Goal: Task Accomplishment & Management: Complete application form

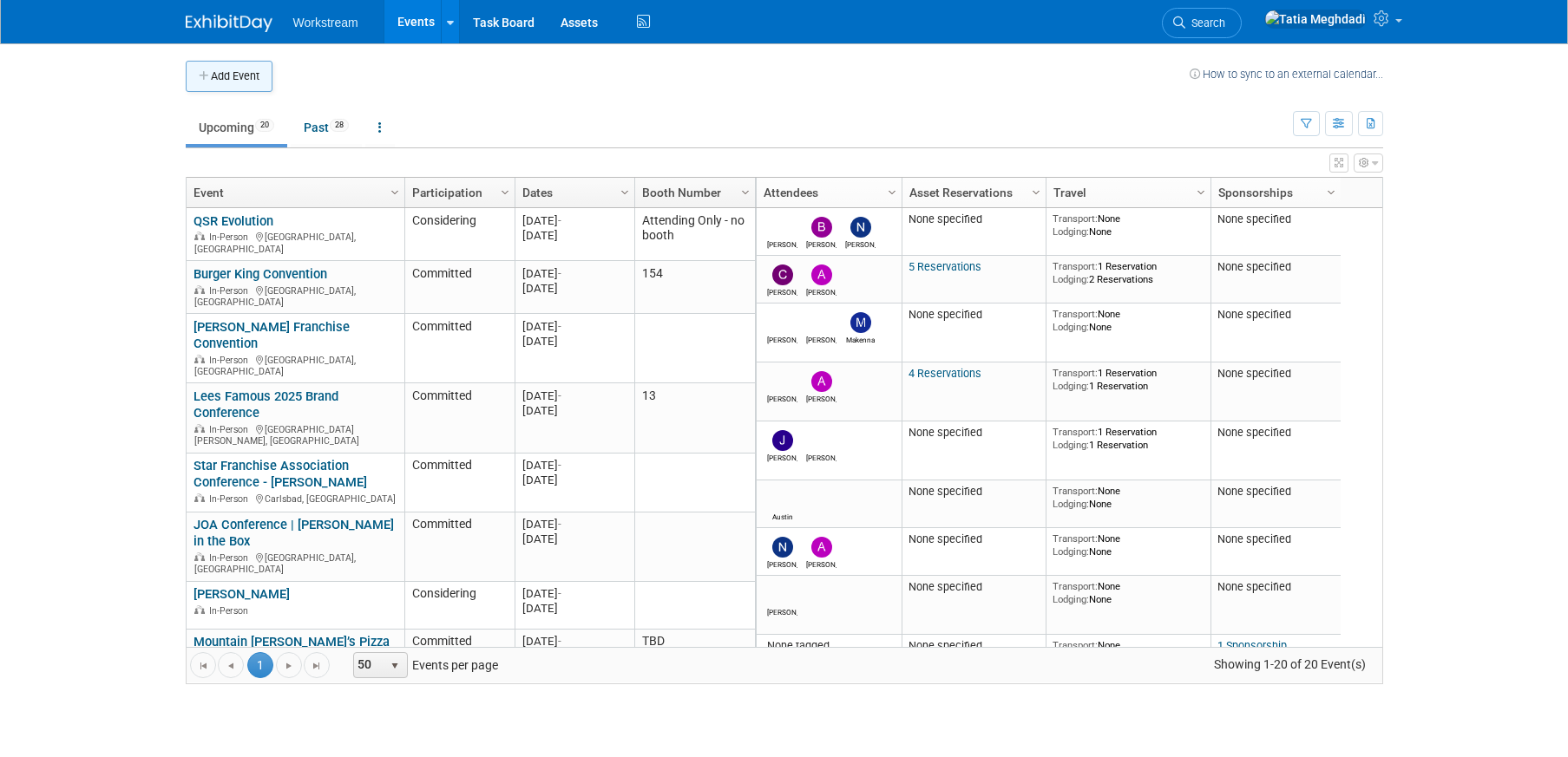
click at [236, 72] on button "Add Event" at bounding box center [228, 76] width 87 height 31
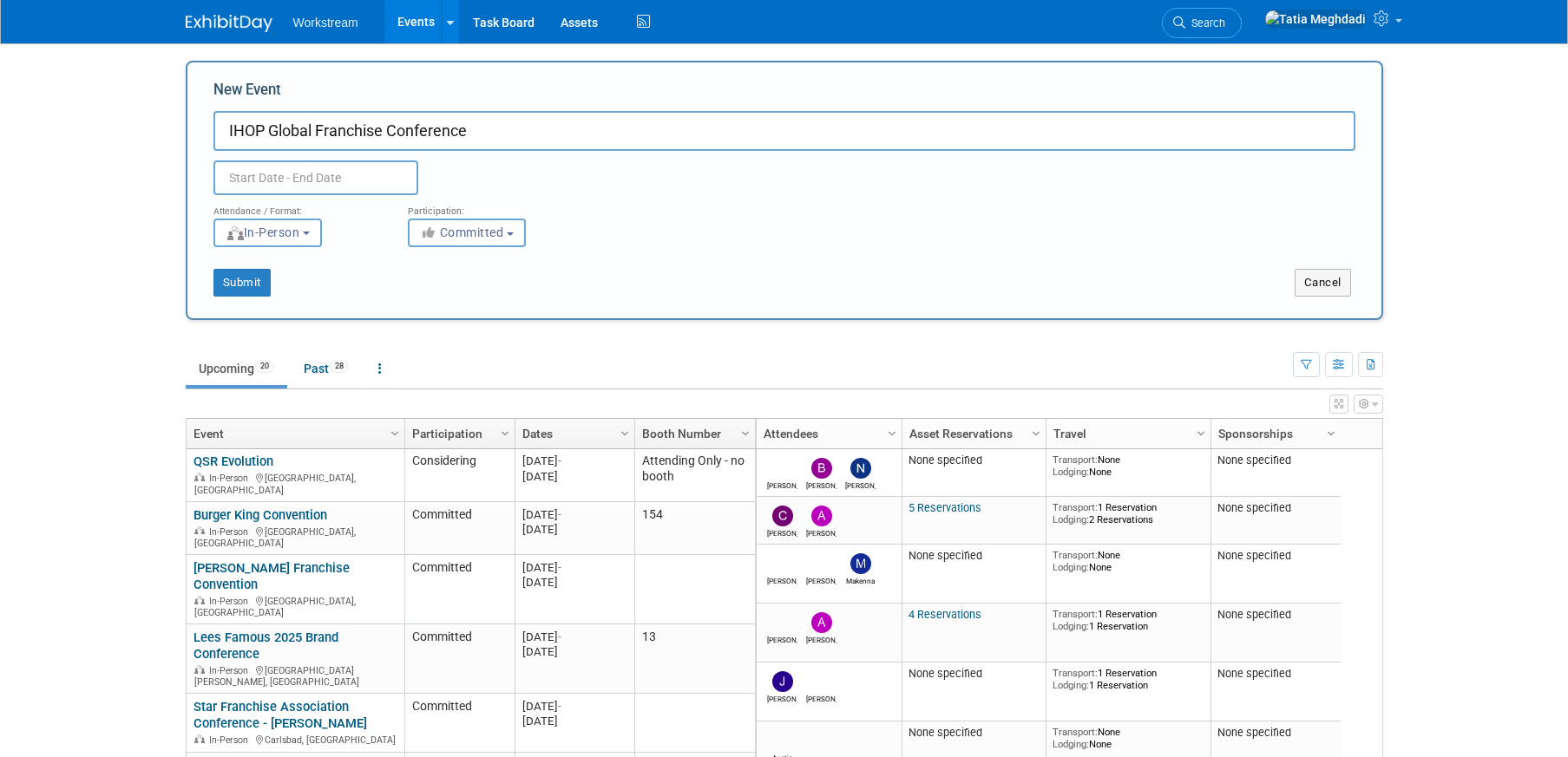
type input "IHOP Global Franchise Conference"
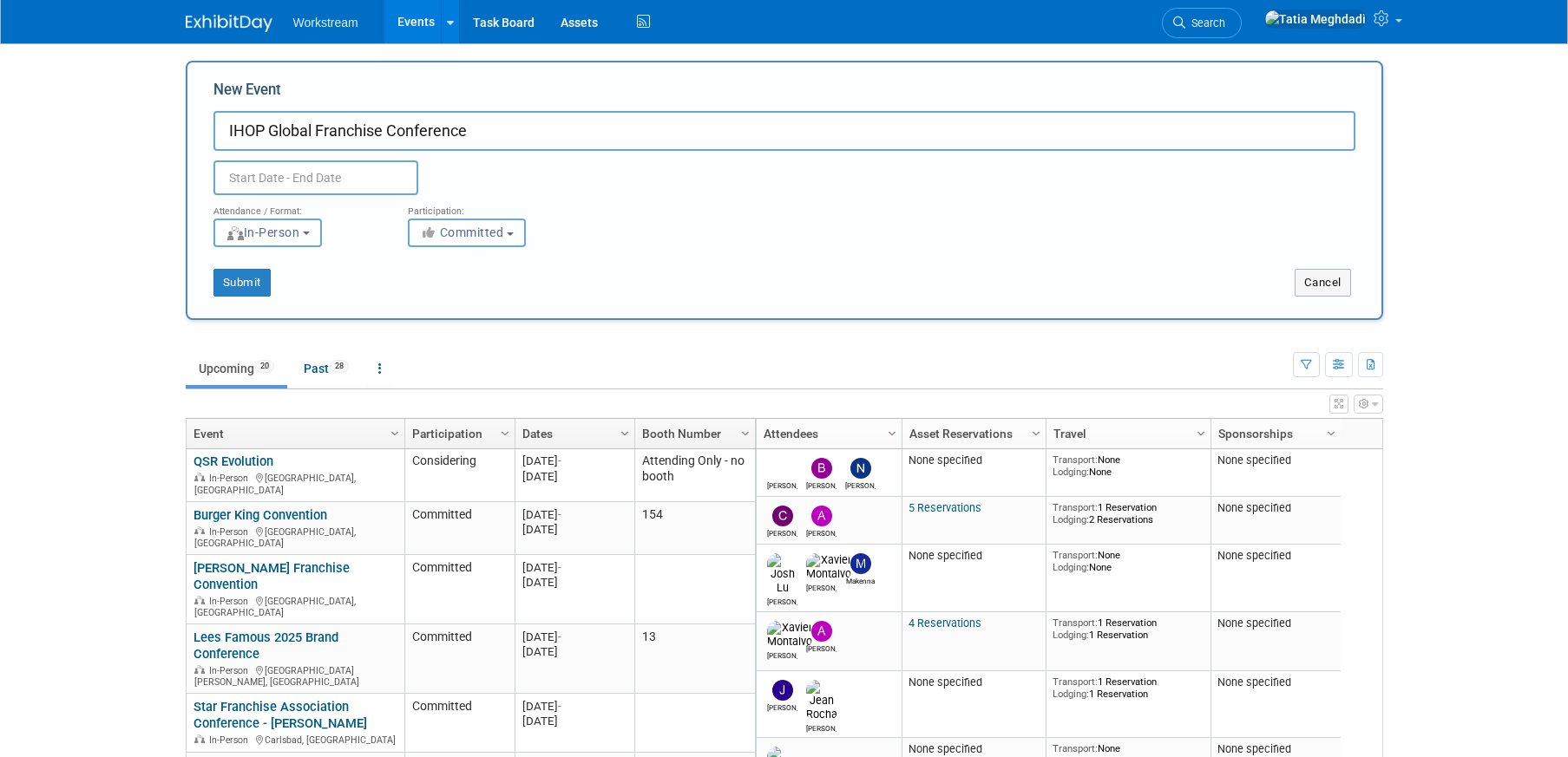
click at [315, 181] on input "text" at bounding box center [315, 178] width 205 height 35
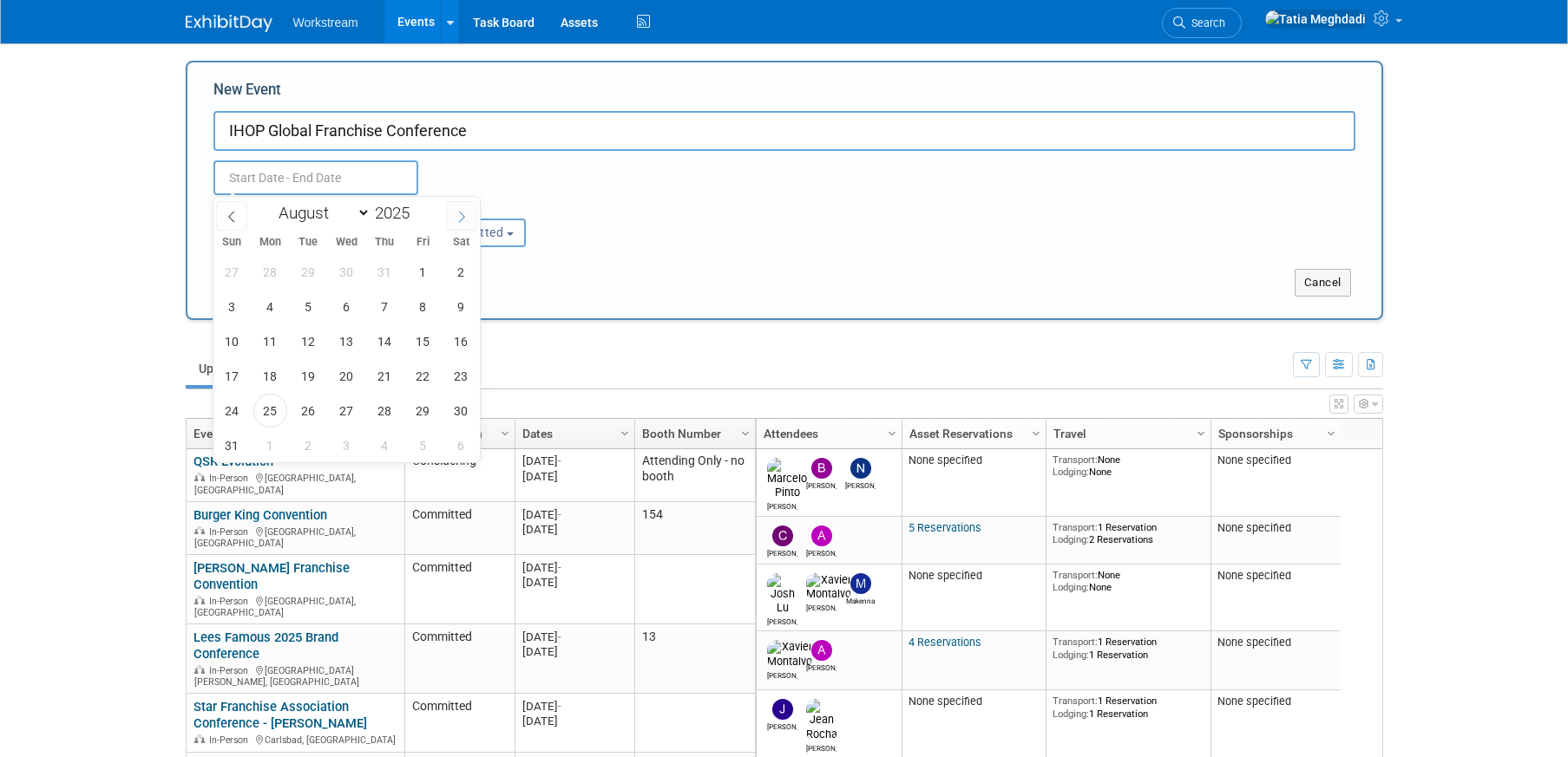
click at [456, 215] on icon at bounding box center [462, 216] width 12 height 12
select select "8"
click at [340, 377] on span "24" at bounding box center [346, 376] width 34 height 34
click at [426, 375] on span "26" at bounding box center [423, 376] width 34 height 34
type input "[DATE] to [DATE]"
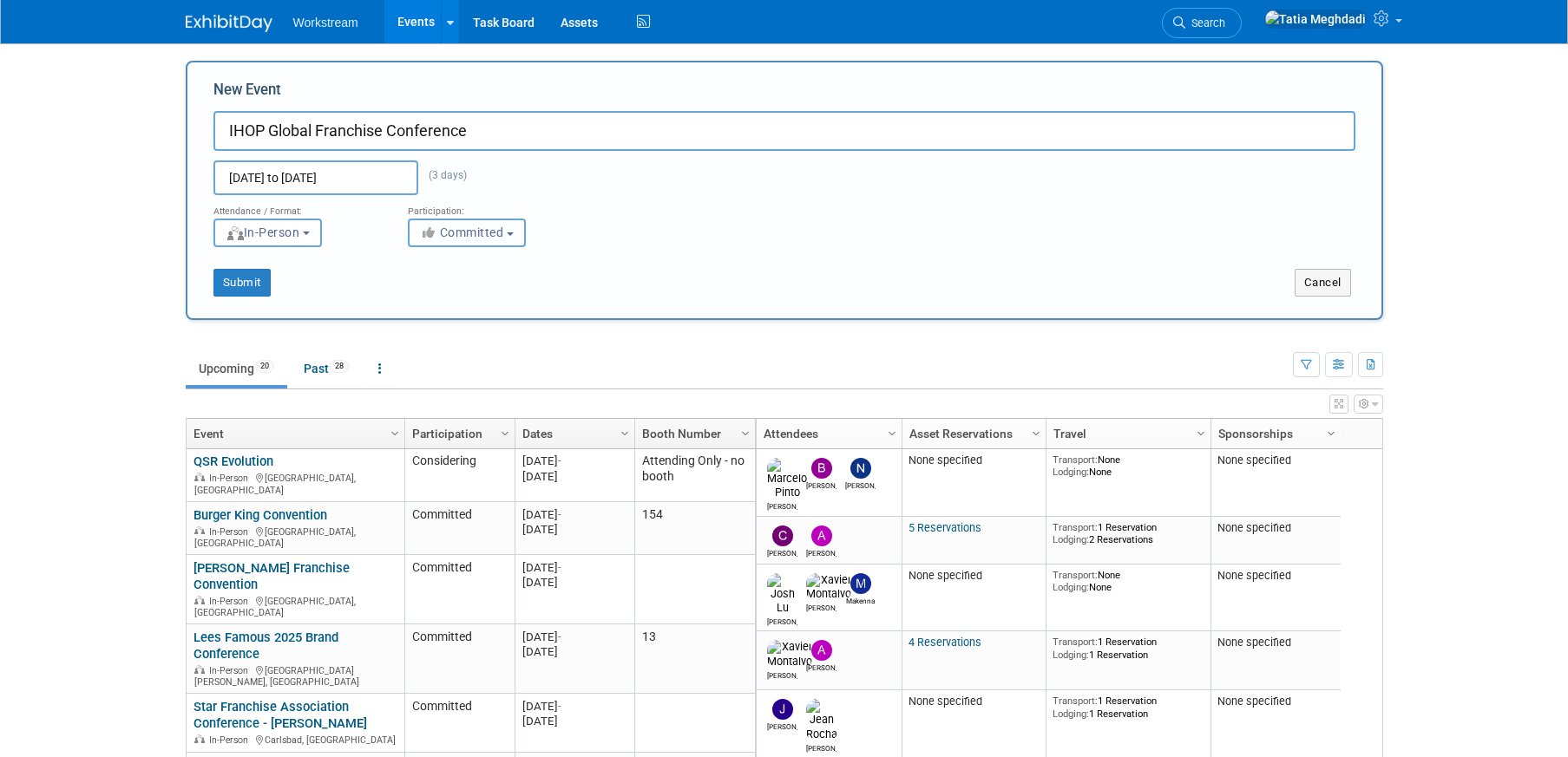
click at [491, 232] on span "Committed" at bounding box center [462, 232] width 84 height 14
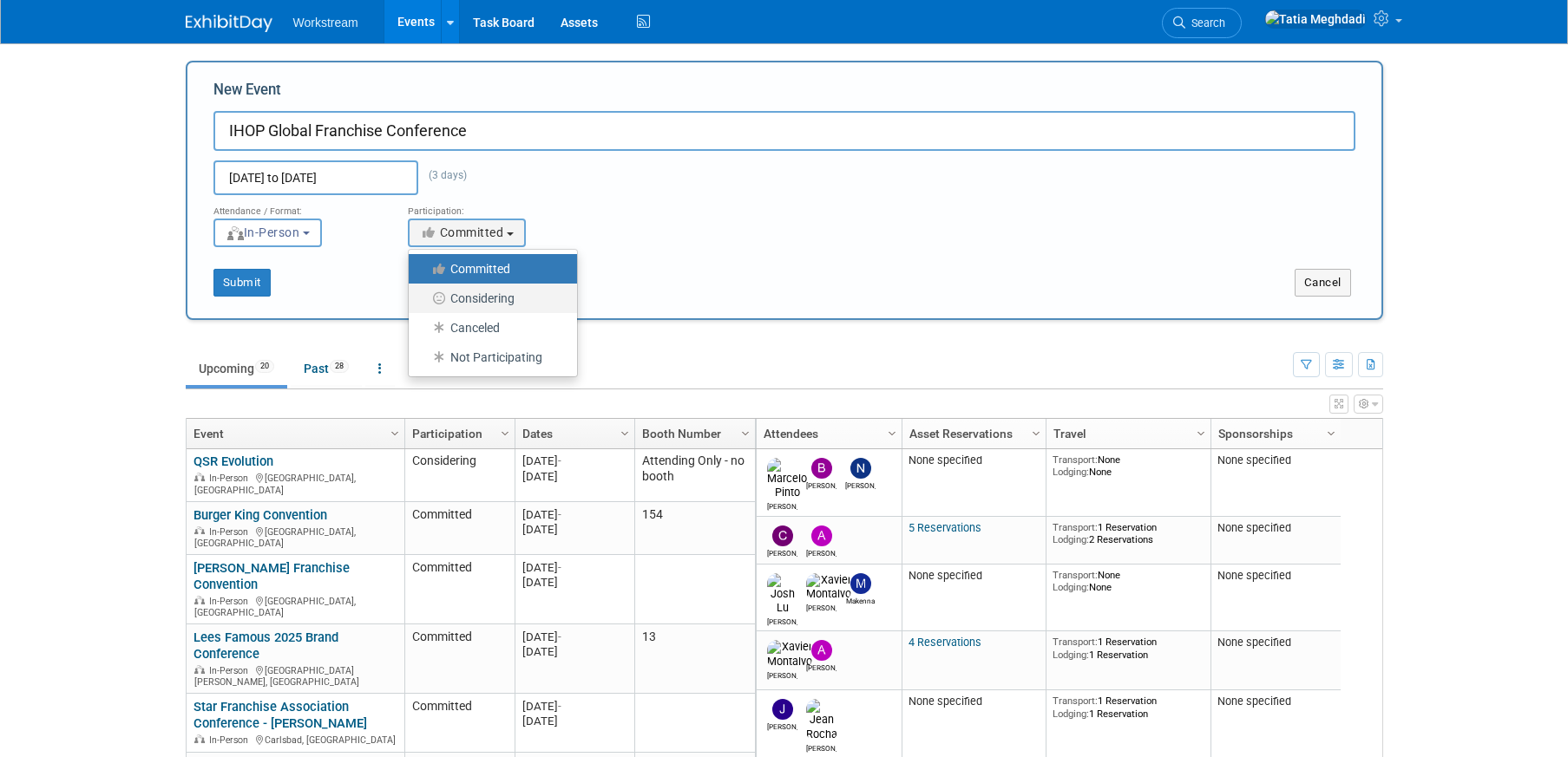
click at [490, 292] on label "Considering" at bounding box center [489, 298] width 142 height 22
click at [424, 293] on input "Considering" at bounding box center [418, 298] width 11 height 11
select select "2"
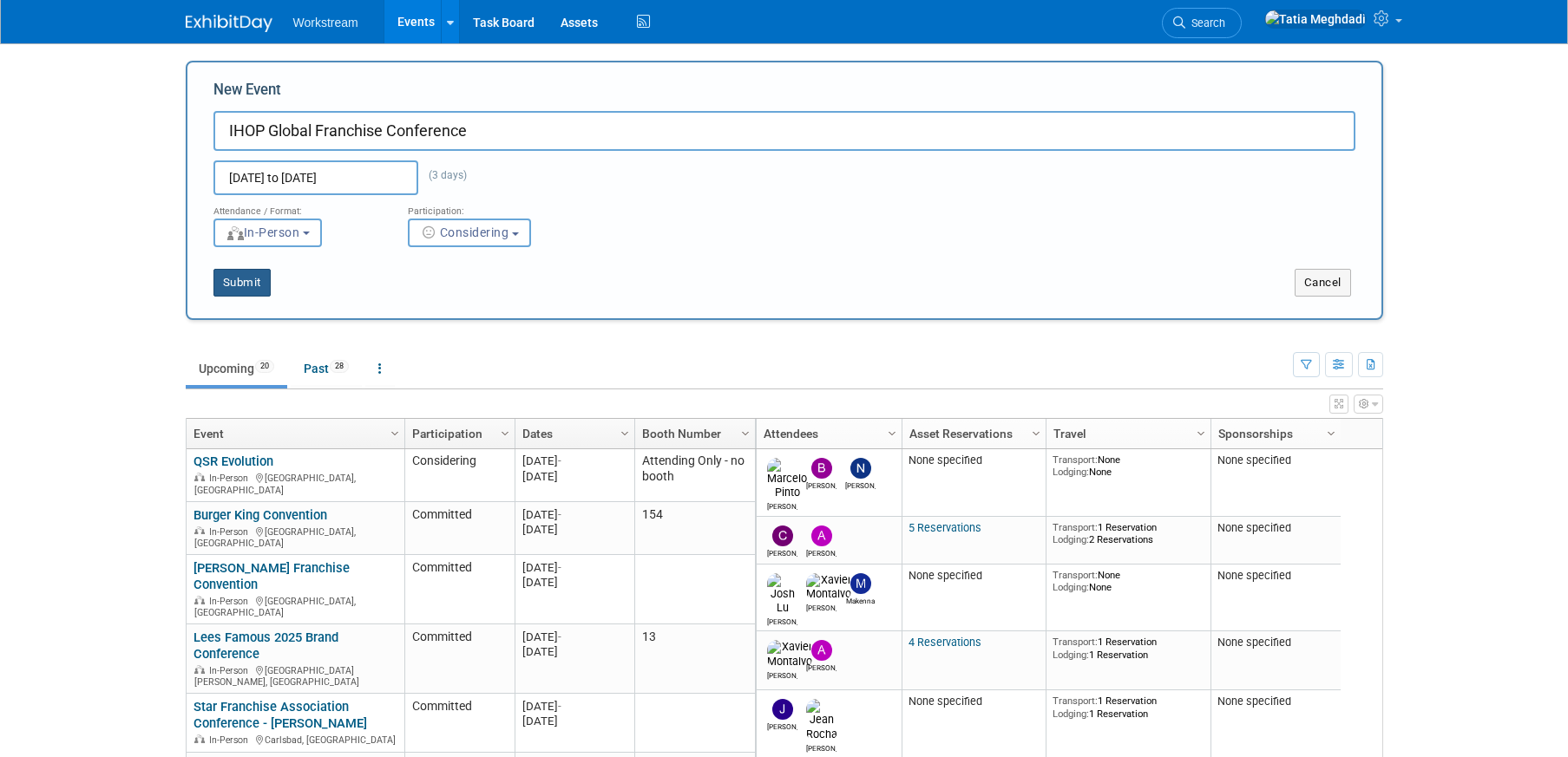
click at [256, 282] on button "Submit" at bounding box center [242, 283] width 57 height 28
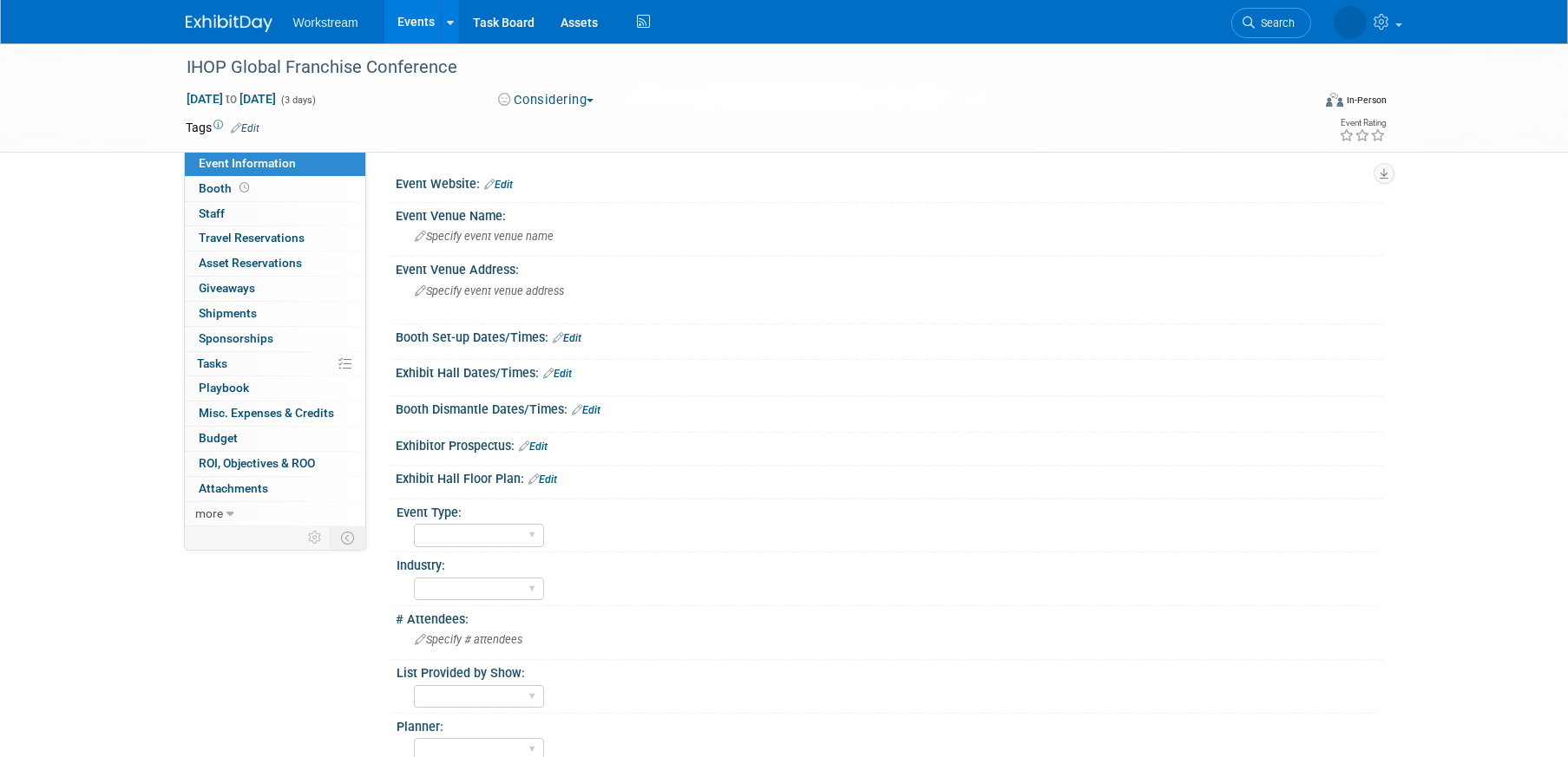
click at [419, 18] on link "Events" at bounding box center [417, 22] width 64 height 43
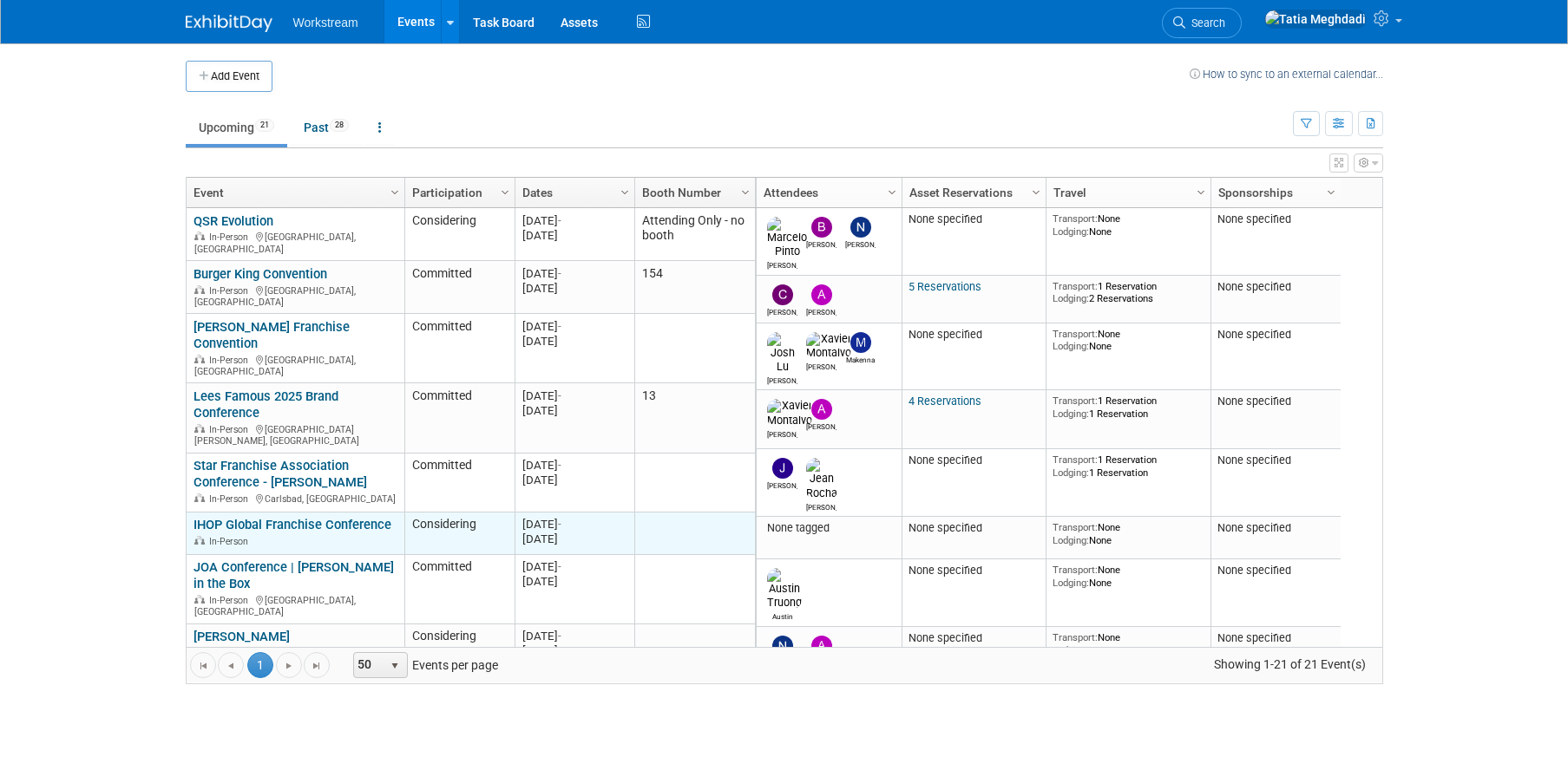
click at [355, 517] on link "IHOP Global Franchise Conference" at bounding box center [292, 525] width 198 height 16
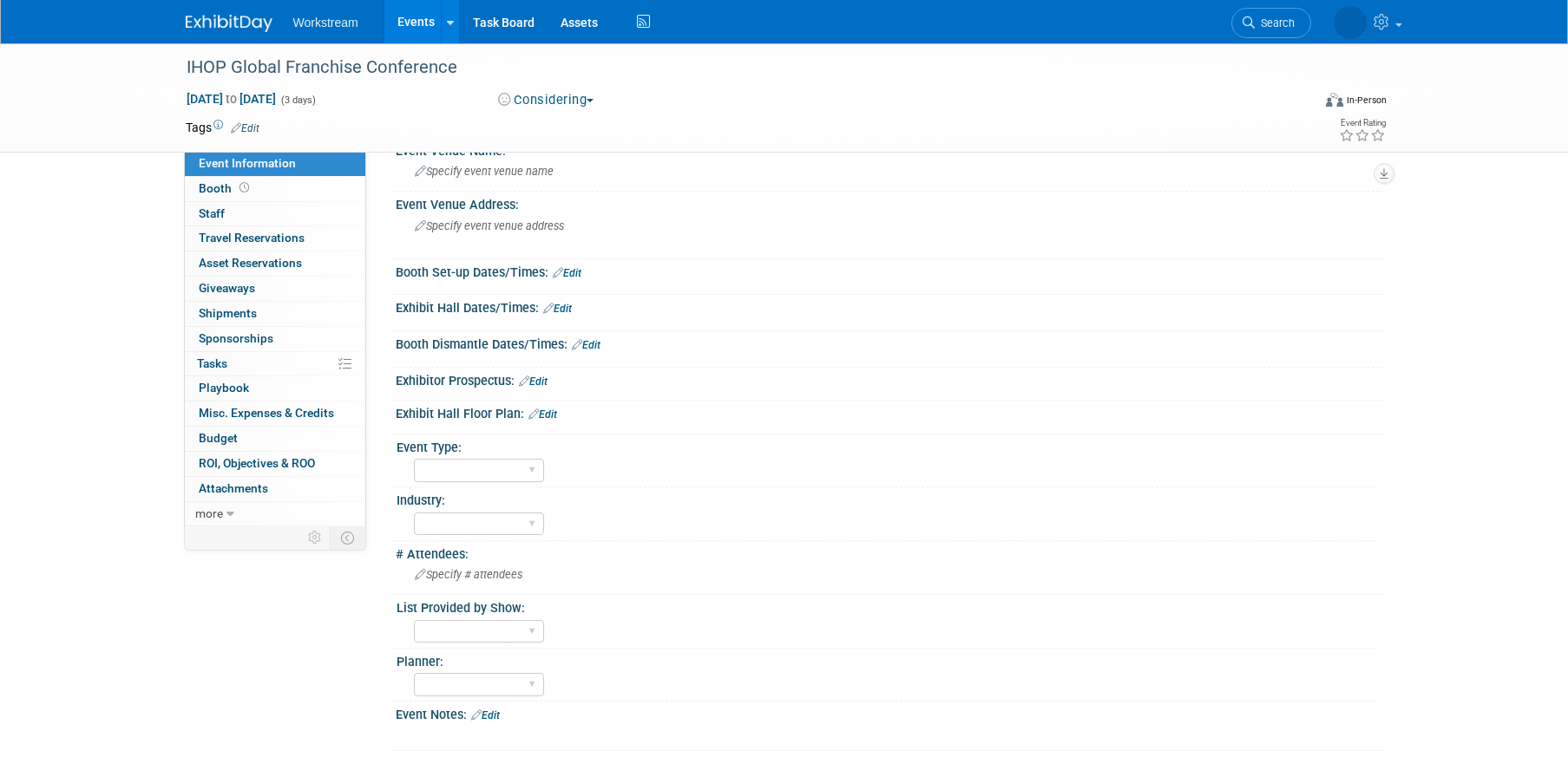
scroll to position [74, 0]
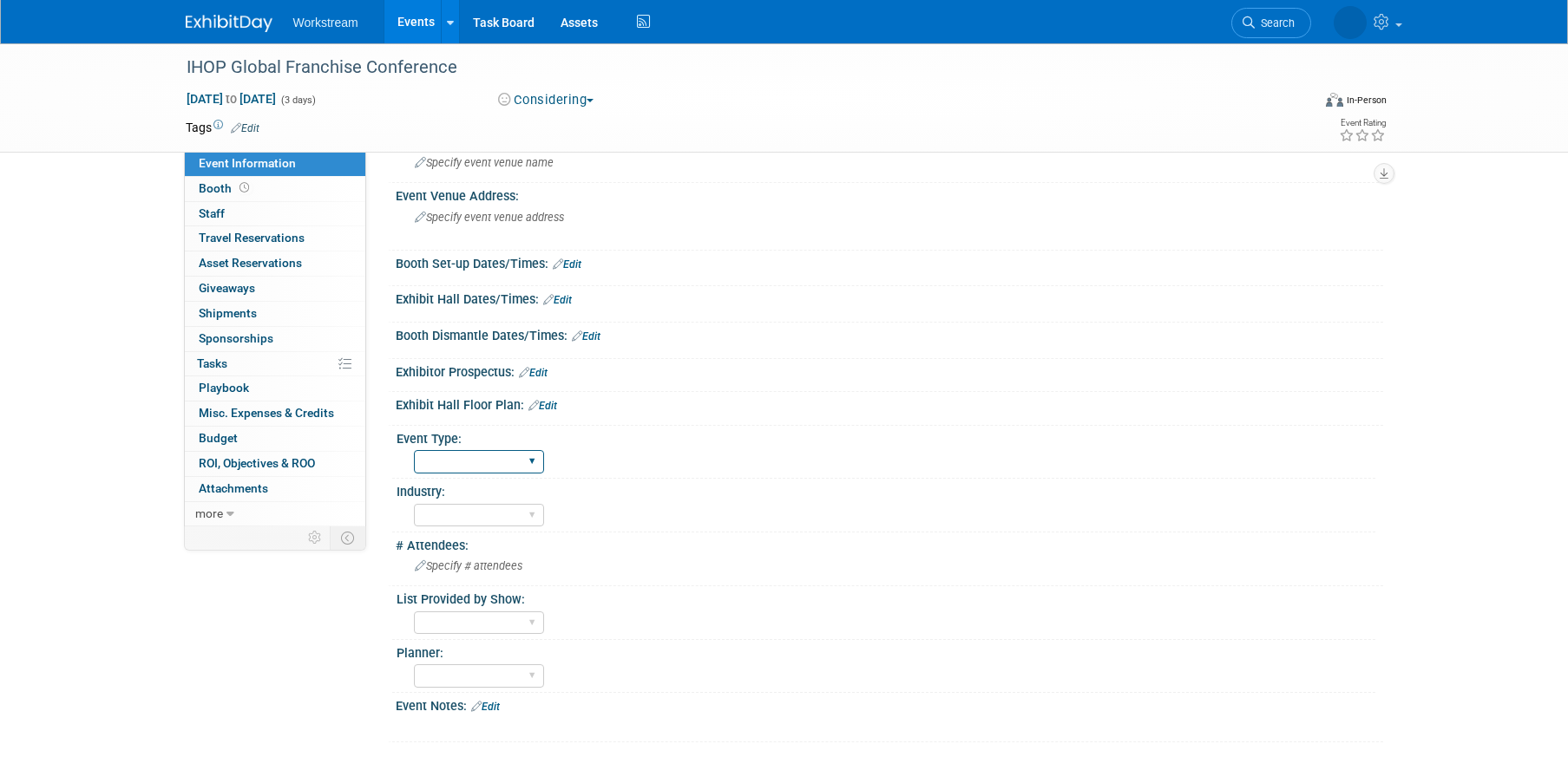
click at [453, 467] on select "Field Test Franchisor Brand MSA Brand NON MSA Internal Industry Customer" at bounding box center [478, 461] width 130 height 23
click at [475, 517] on select "Accounting Broker/Benefits Restaurant Healthcare Hospitality Misc/Other" at bounding box center [478, 516] width 130 height 23
select select "Restaurant"
click at [414, 504] on select "Accounting Broker/Benefits Restaurant Healthcare Hospitality Misc/Other" at bounding box center [478, 516] width 130 height 23
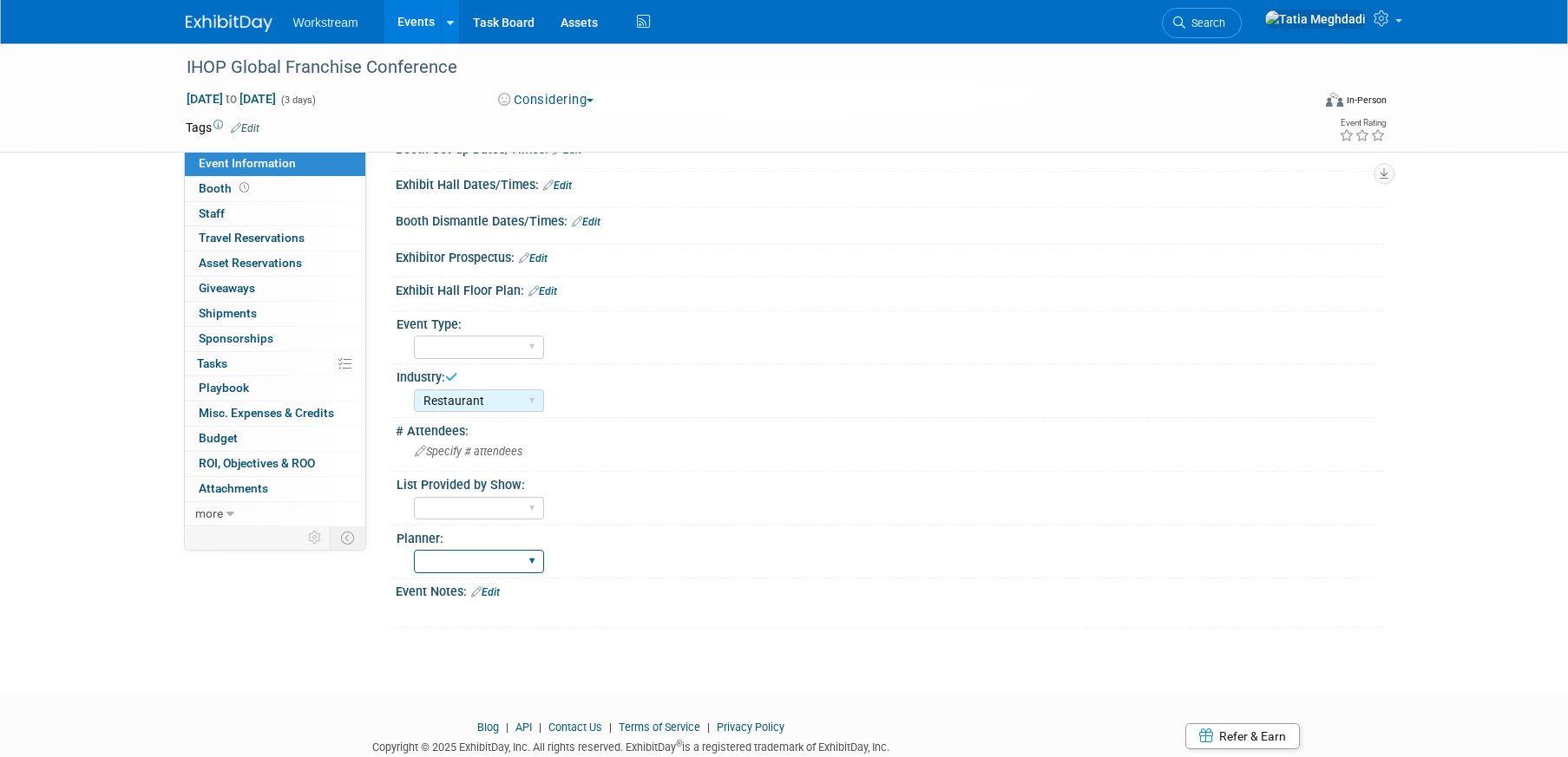
scroll to position [202, 0]
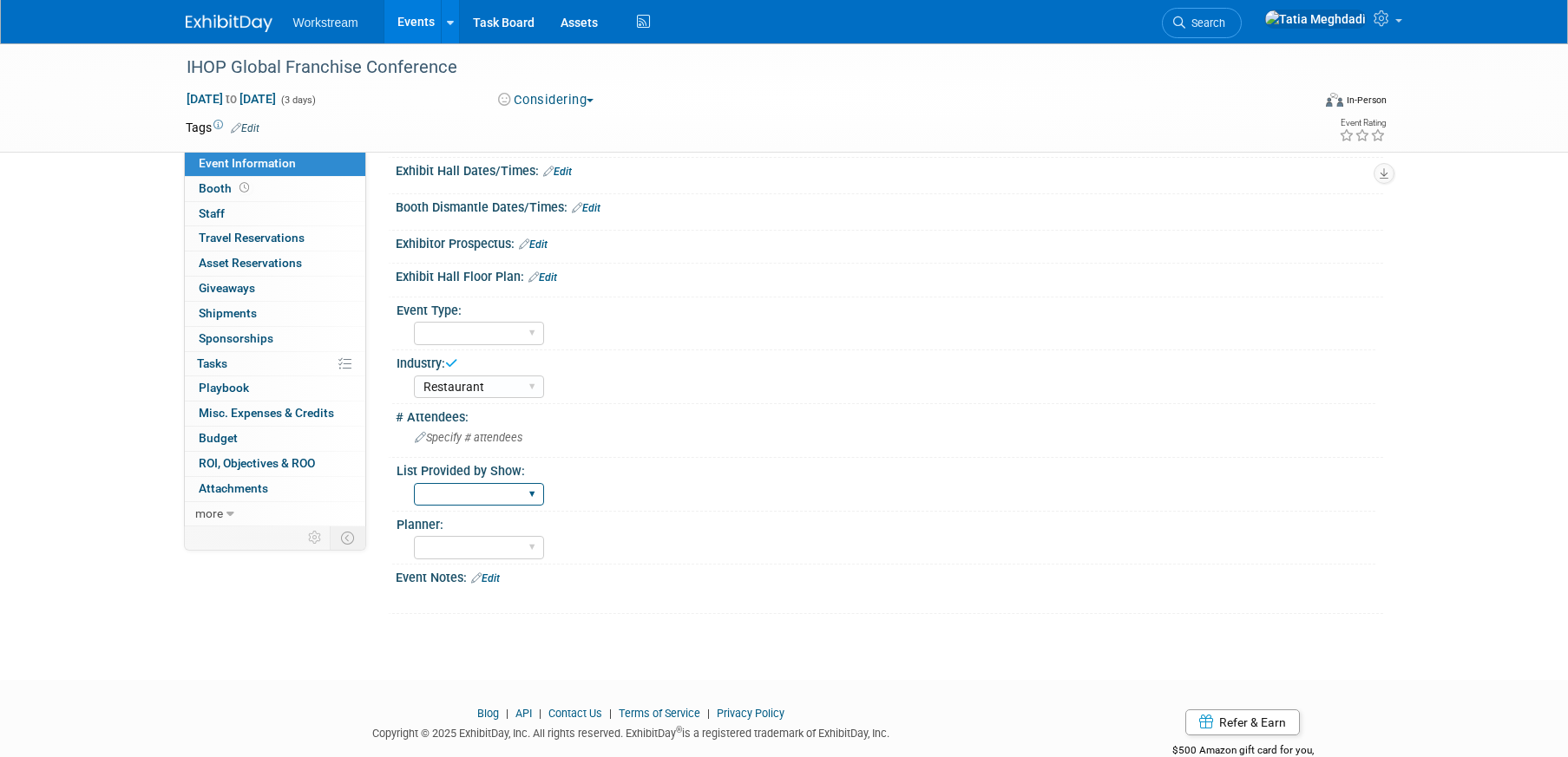
click at [447, 494] on select "Yes No TBD" at bounding box center [478, 494] width 130 height 23
select select "TBD"
click at [414, 483] on select "Yes No TBD" at bounding box center [478, 494] width 130 height 23
click at [475, 546] on select "Tatia Meghdadi Amelia Hapgood" at bounding box center [478, 547] width 130 height 23
select select "Tatia Meghdadi"
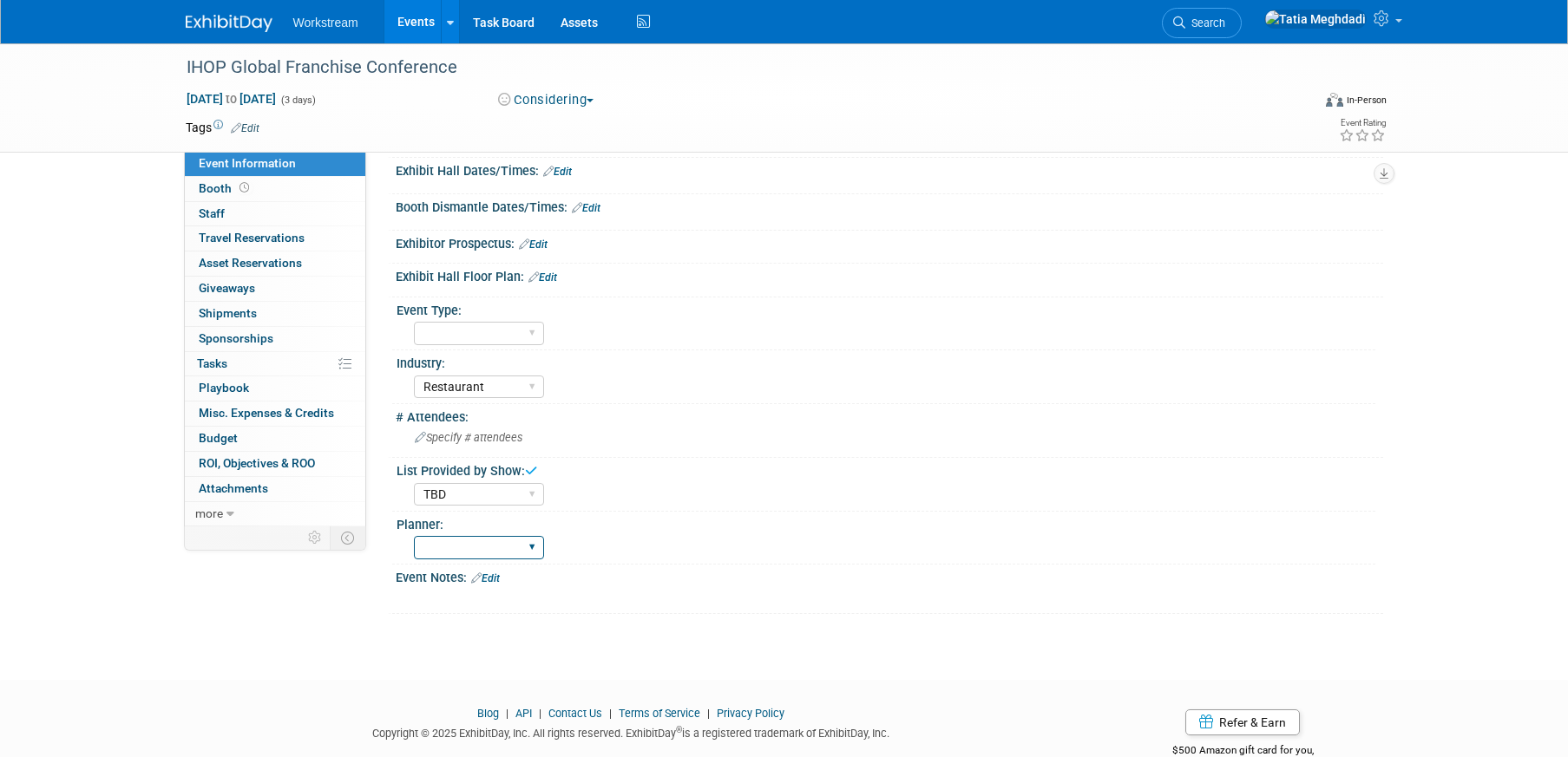
click at [414, 536] on select "Tatia Meghdadi Amelia Hapgood" at bounding box center [478, 547] width 130 height 23
click at [537, 244] on link "Edit" at bounding box center [533, 244] width 29 height 12
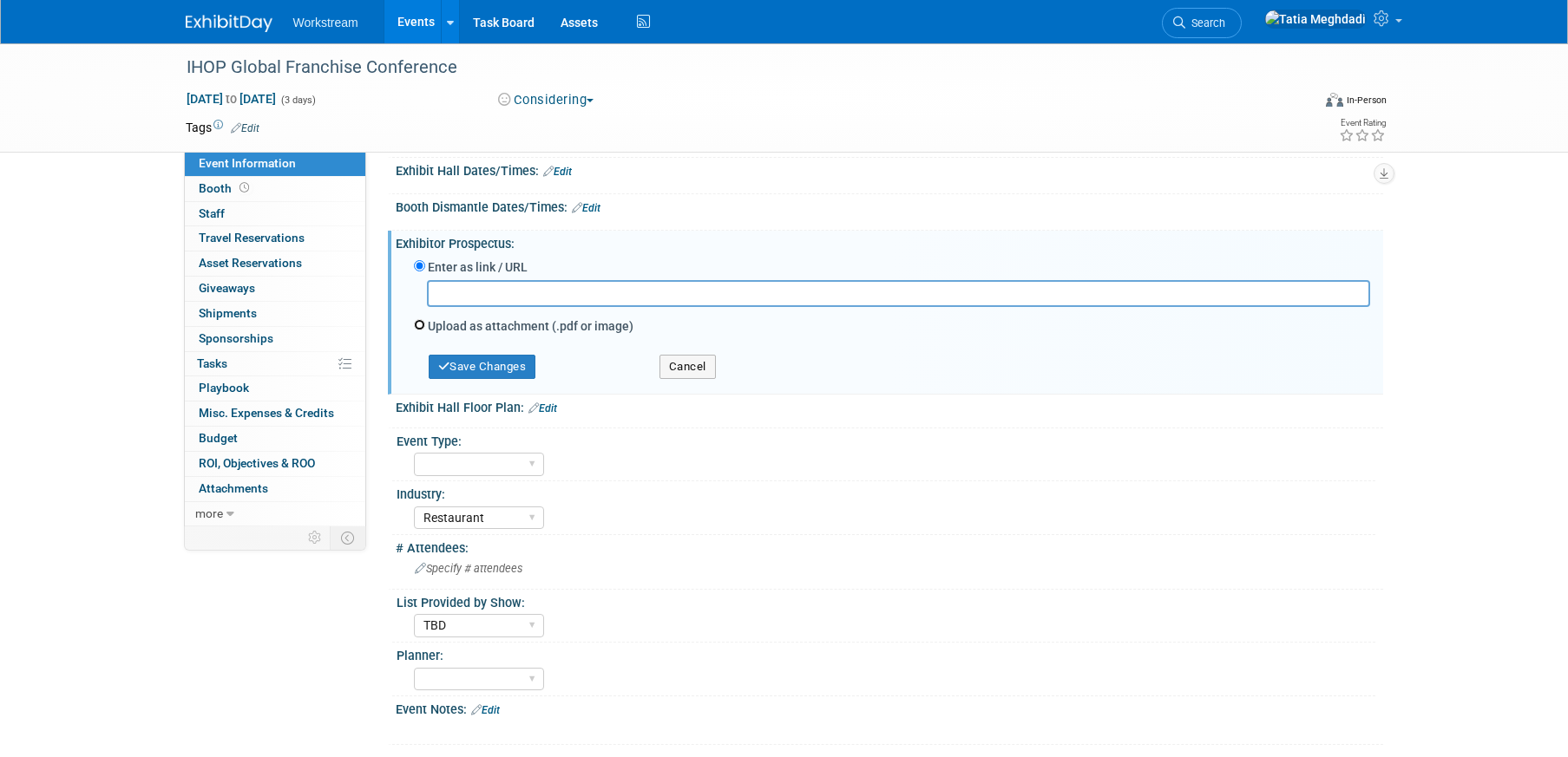
click at [418, 321] on input "Upload as attachment (.pdf or image)" at bounding box center [419, 325] width 11 height 11
radio input "true"
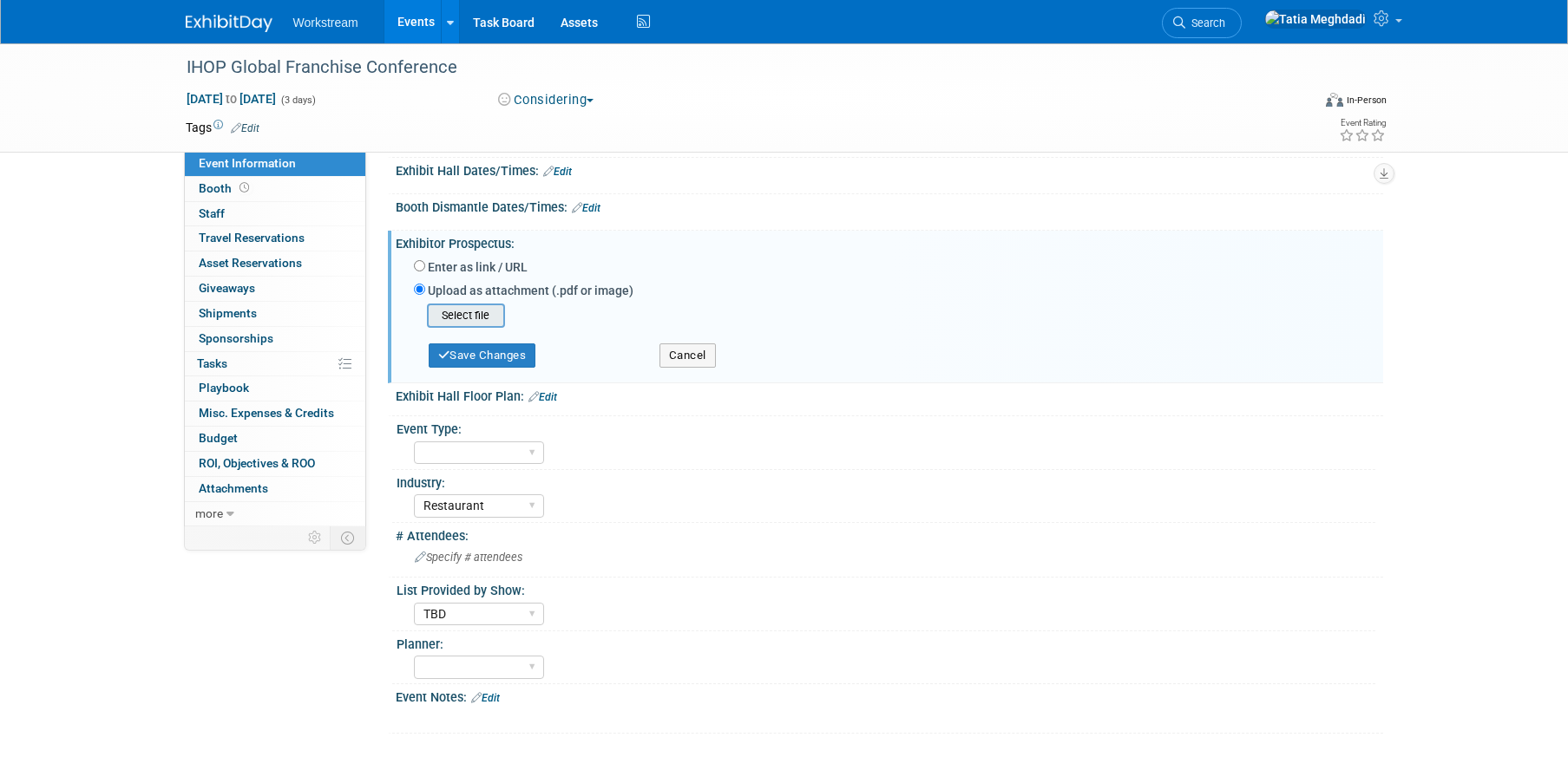
click at [485, 317] on input "file" at bounding box center [400, 315] width 207 height 21
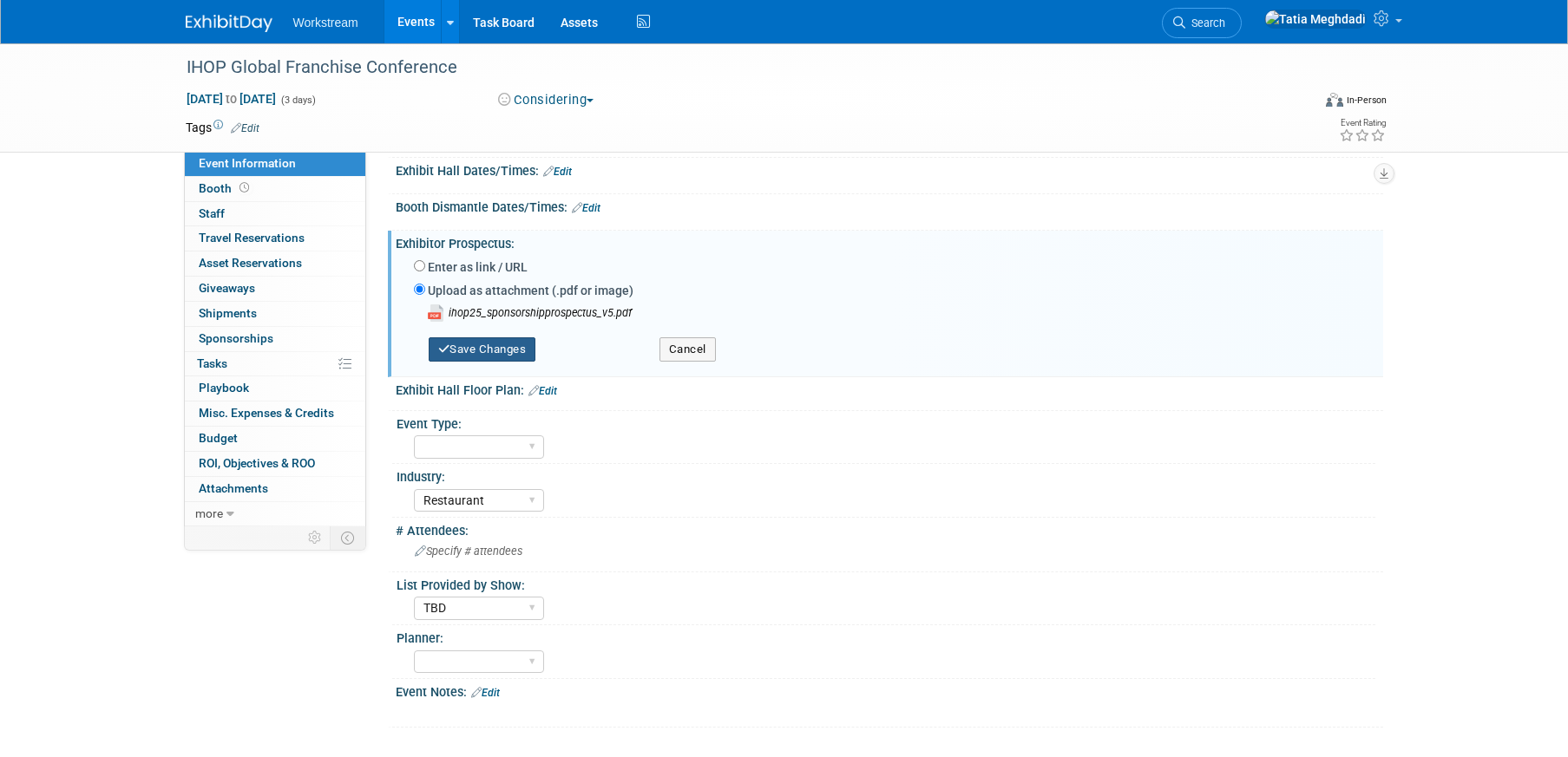
click at [498, 353] on button "Save Changes" at bounding box center [482, 350] width 108 height 24
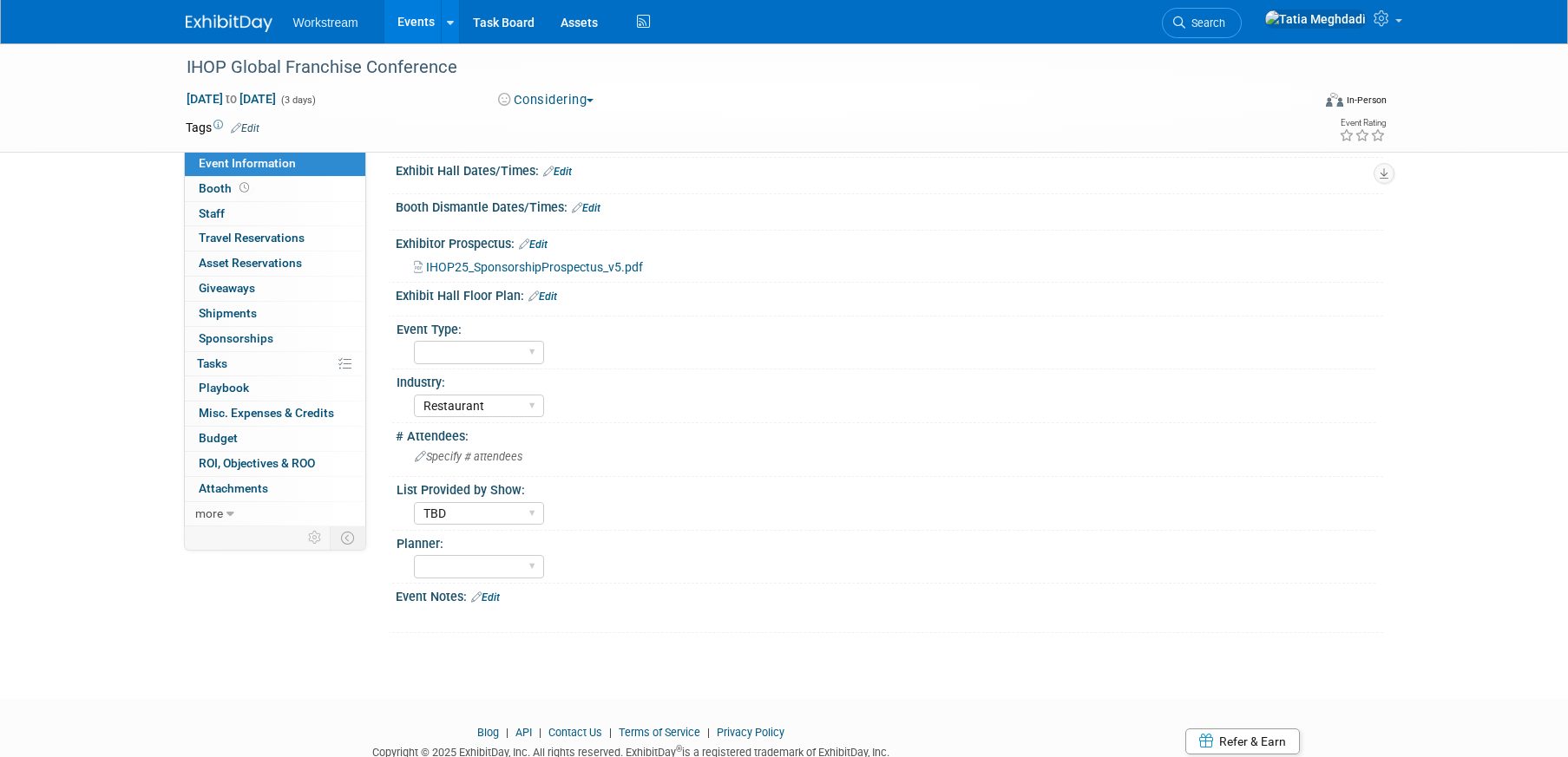
click at [278, 162] on span "Event Information" at bounding box center [247, 163] width 97 height 14
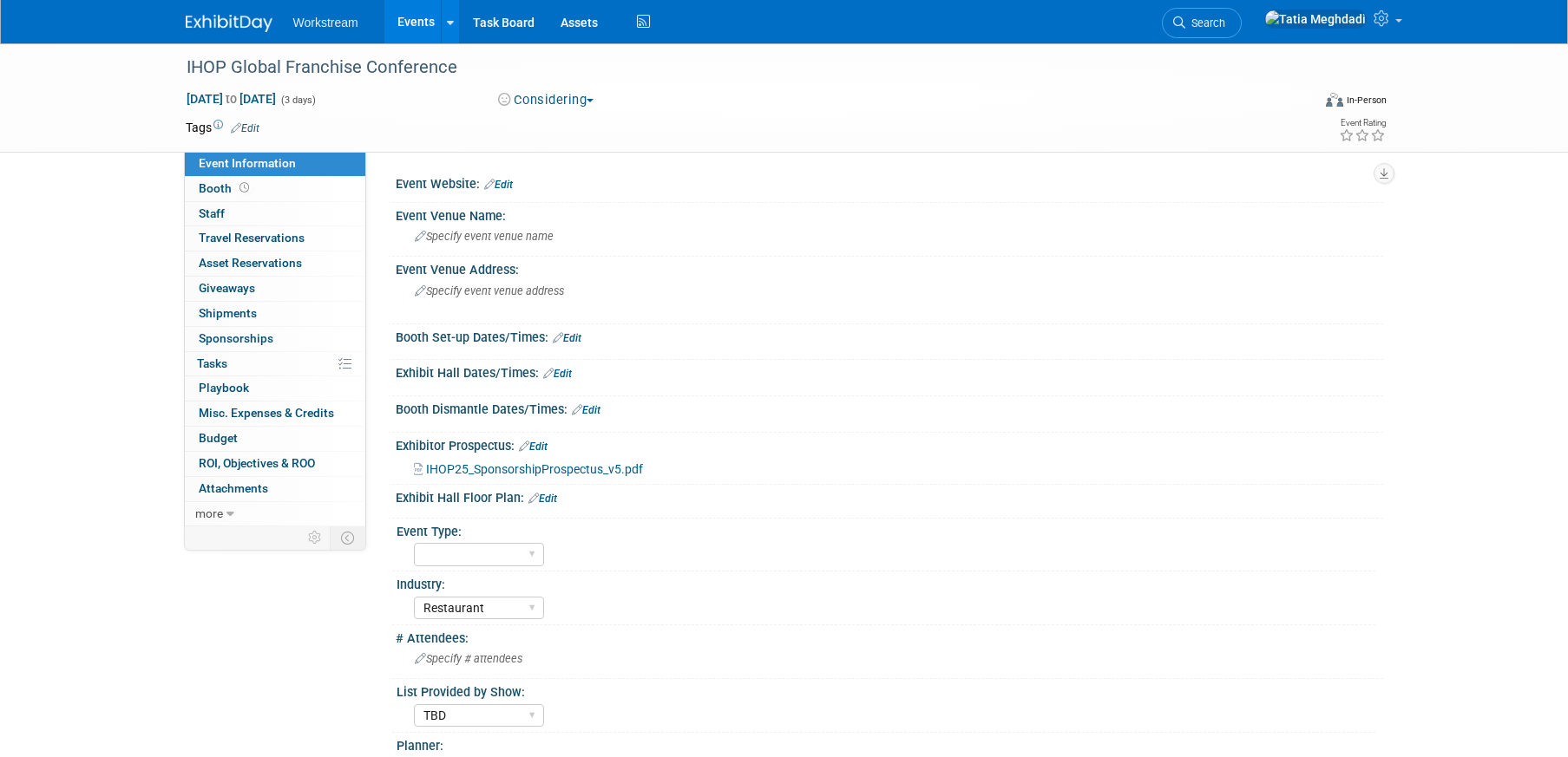
select select "Restaurant"
select select "TBD"
select select "Tatia Meghdadi"
click at [435, 238] on span "Specify event venue name" at bounding box center [484, 237] width 139 height 13
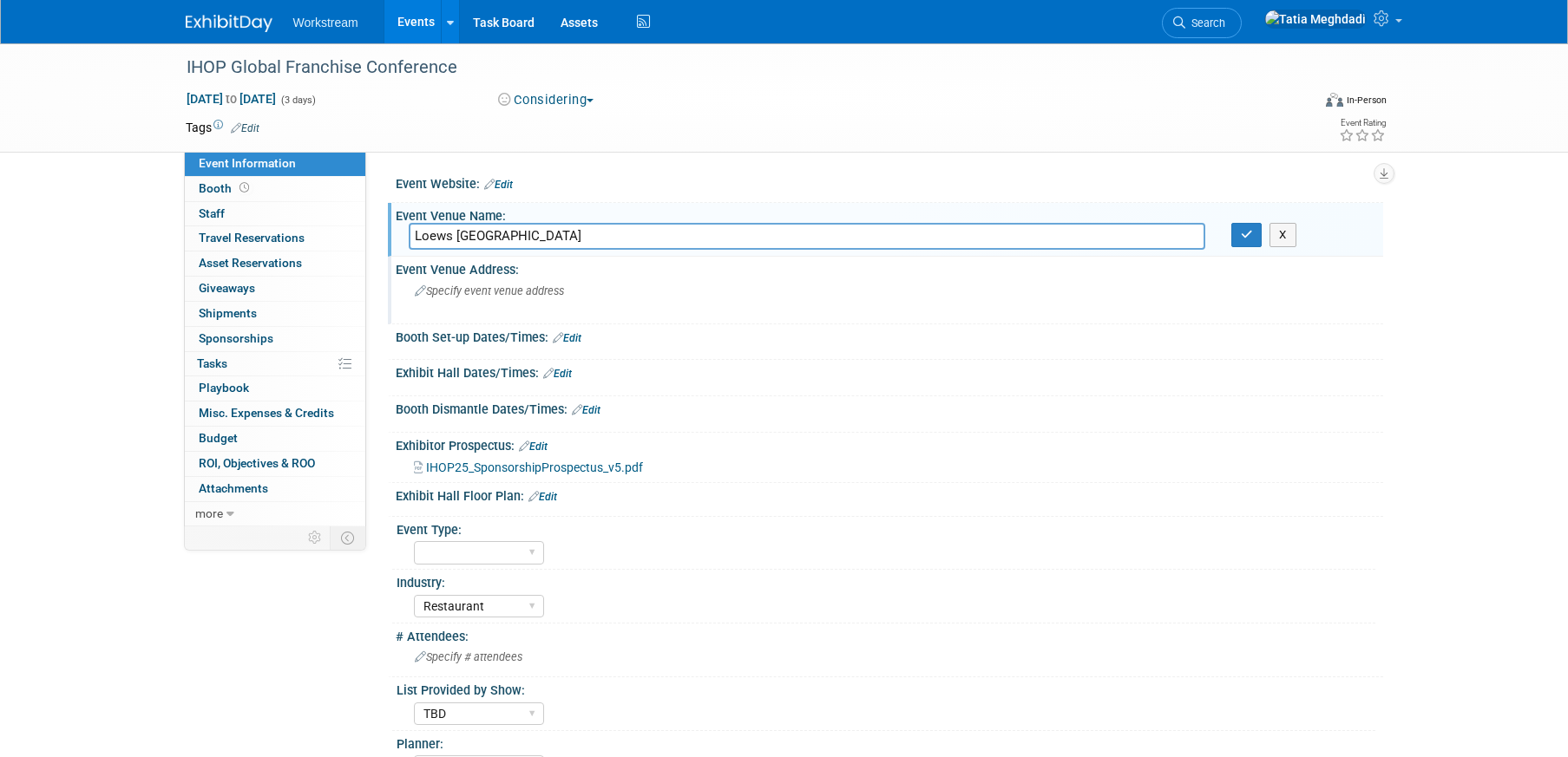
type input "Loews Sapphire Falls Resort"
click at [452, 292] on span "Specify event venue address" at bounding box center [489, 291] width 149 height 13
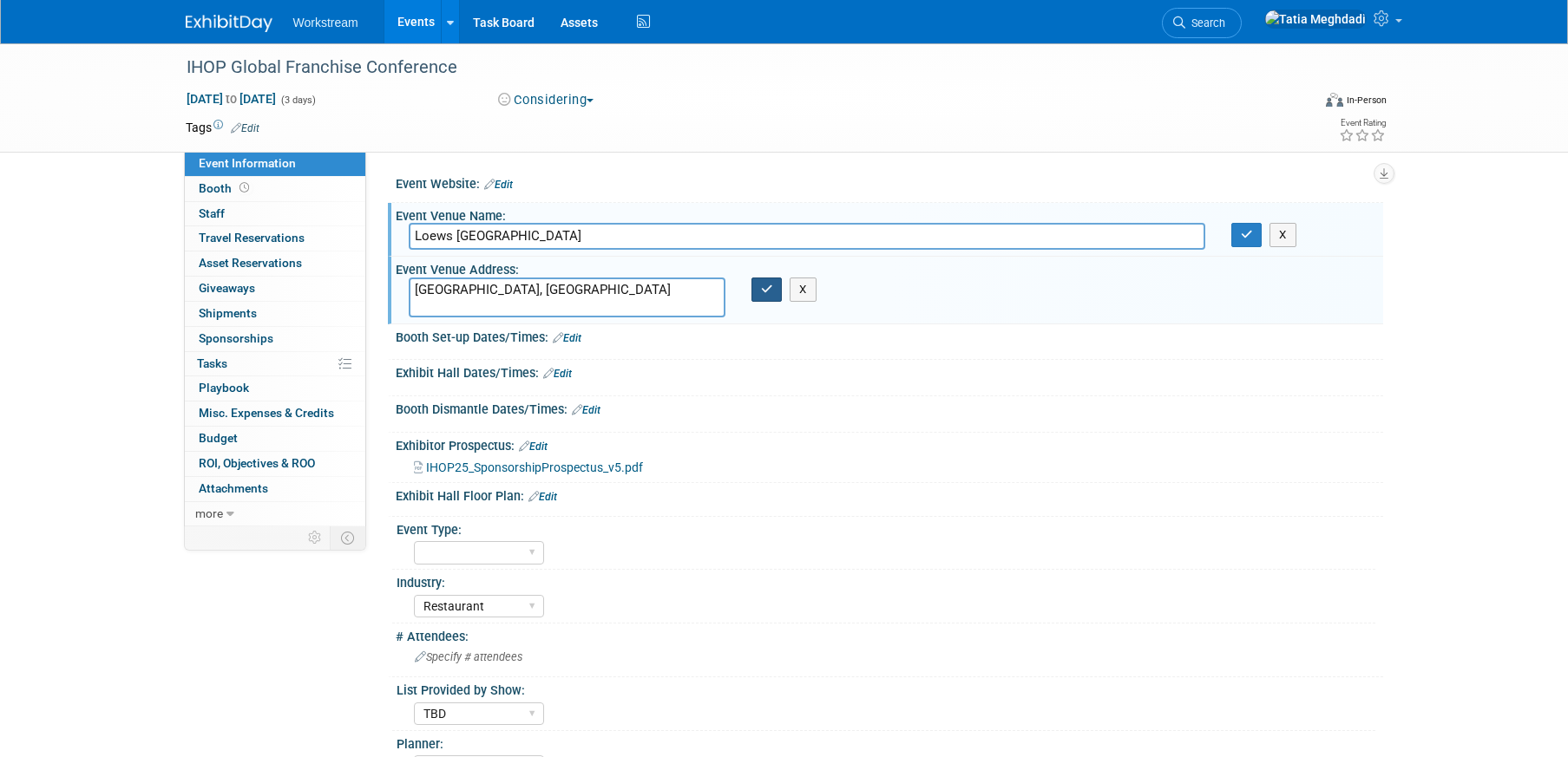
type textarea "Orlando, FL"
drag, startPoint x: 769, startPoint y: 290, endPoint x: 850, endPoint y: 267, distance: 84.2
click at [769, 290] on icon "button" at bounding box center [767, 289] width 12 height 11
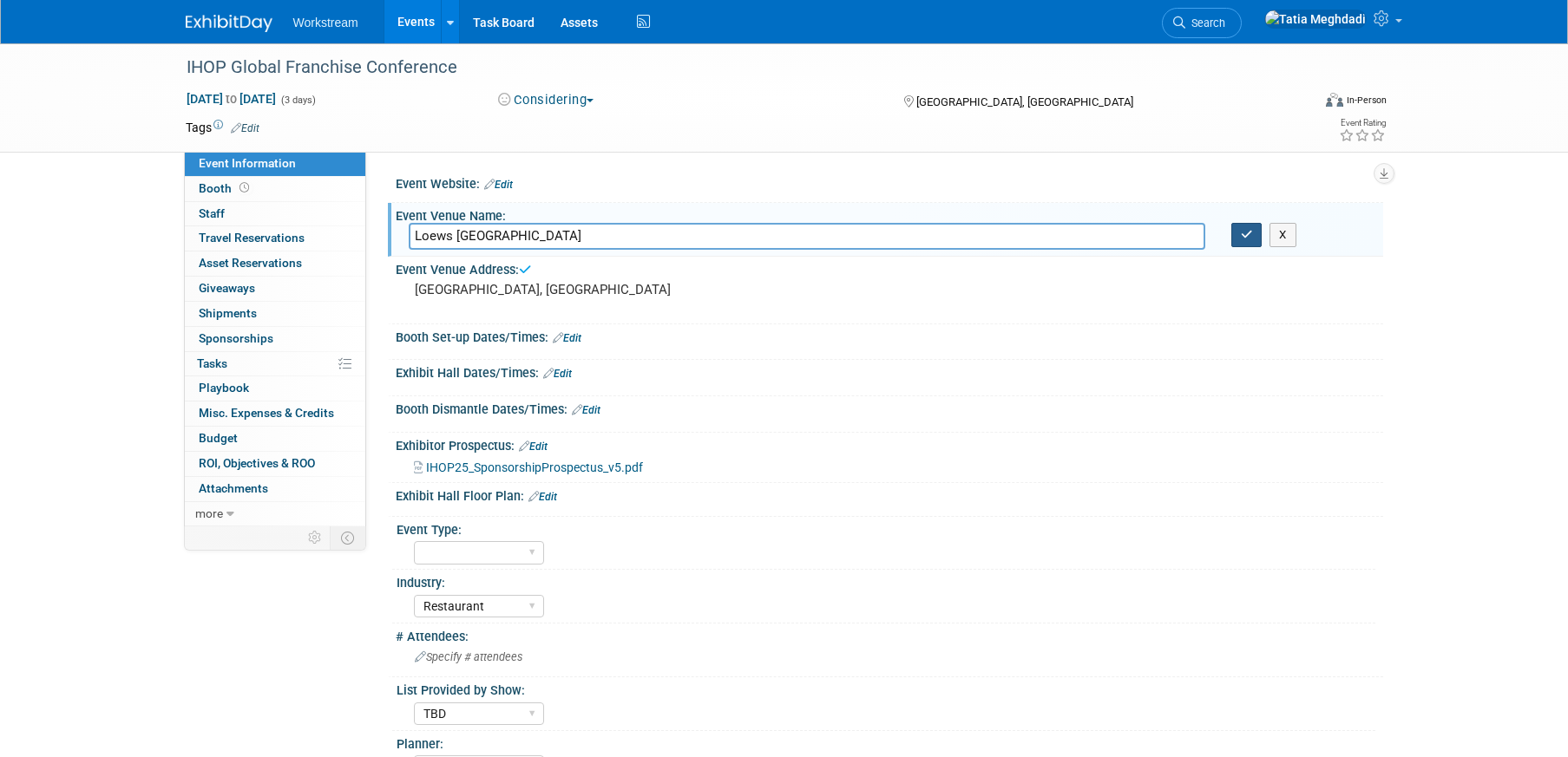
click at [1243, 236] on icon "button" at bounding box center [1247, 235] width 12 height 11
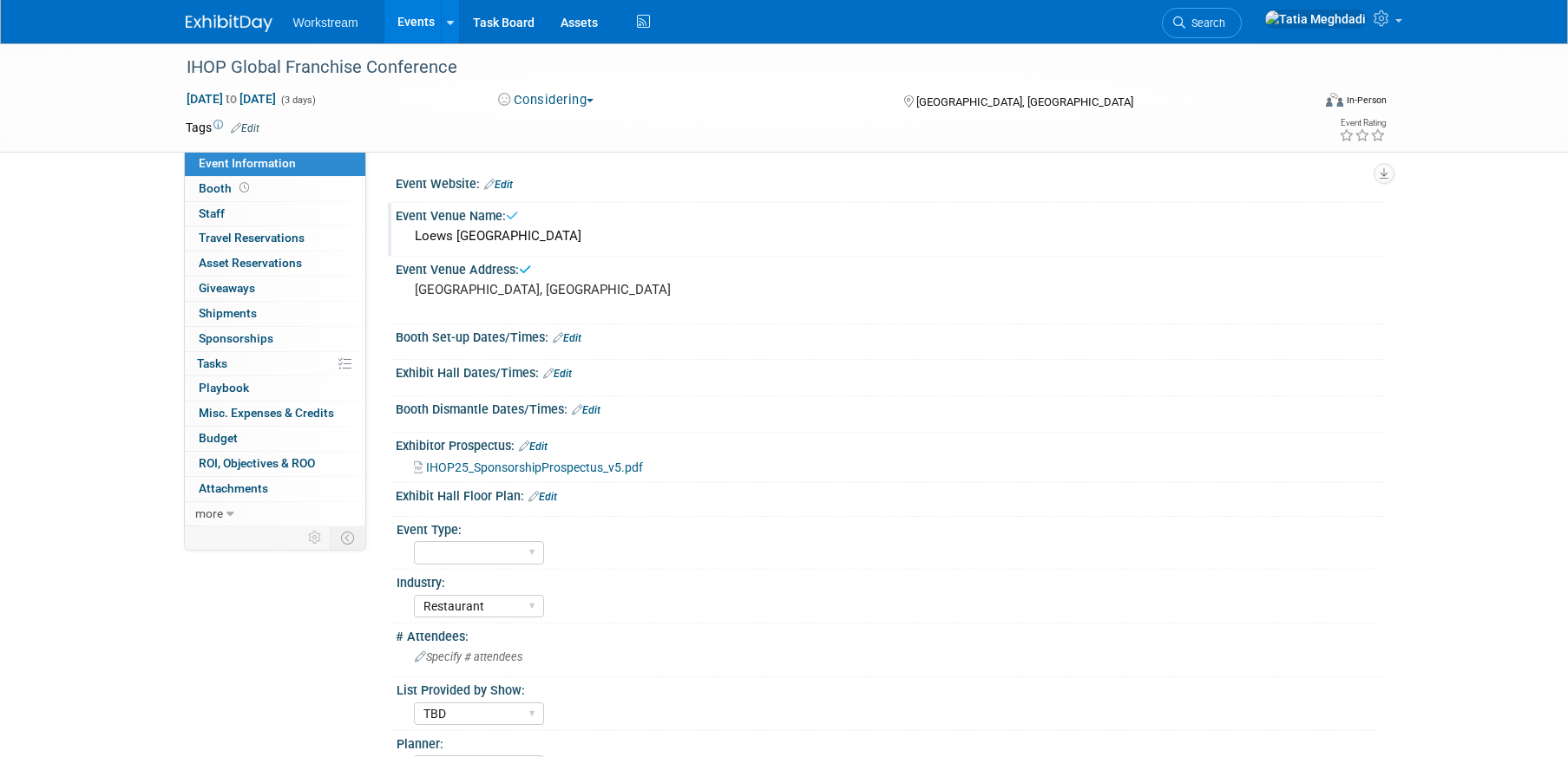
click at [1251, 387] on div at bounding box center [889, 387] width 961 height 5
click at [513, 184] on link "Edit" at bounding box center [498, 184] width 29 height 12
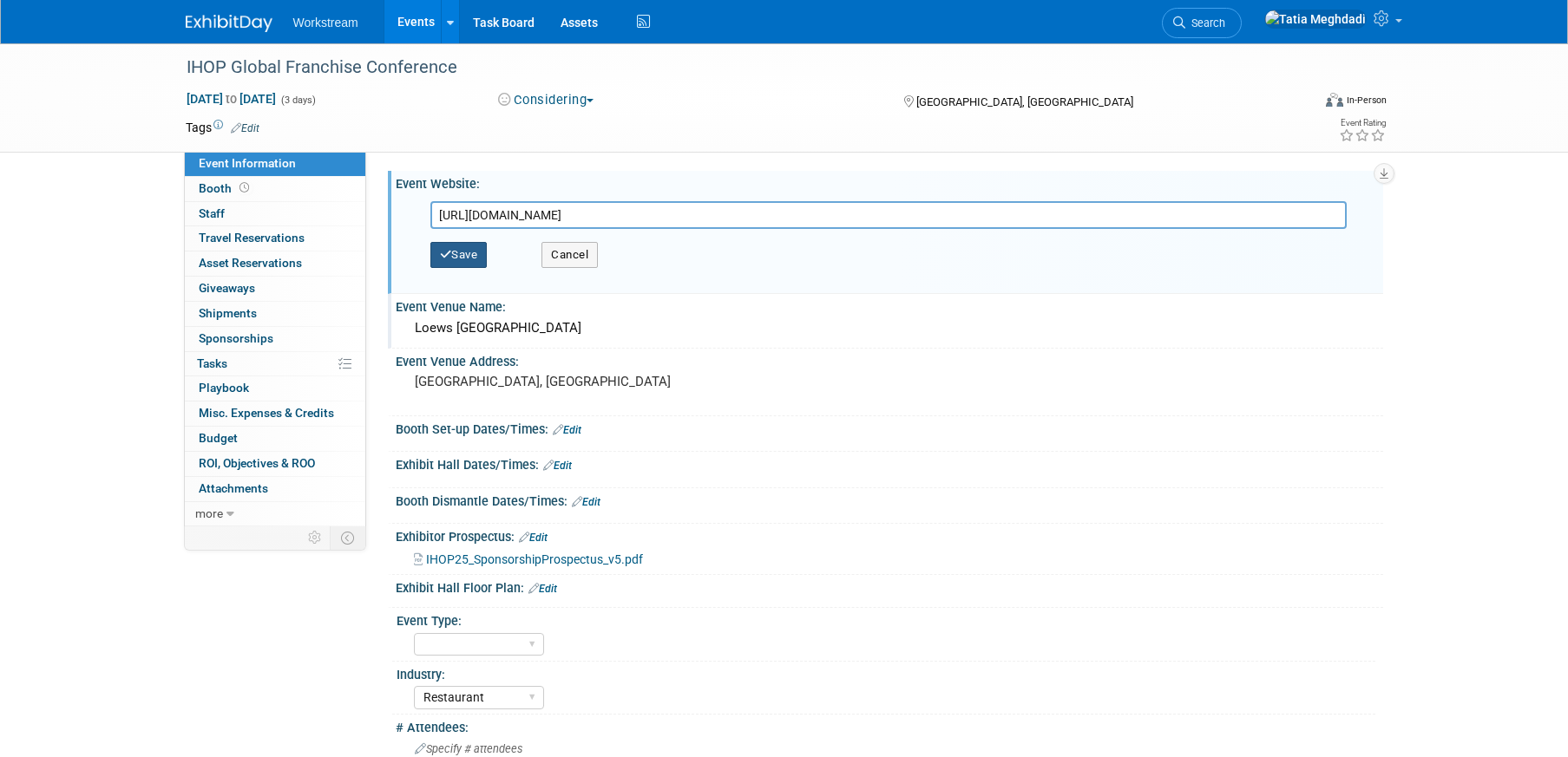
type input "https://web.cvent.com/event/dc677217-541e-4b35-9049-b2431f42ec10/summary?rt=O3z…"
click at [467, 256] on button "Save" at bounding box center [459, 255] width 57 height 26
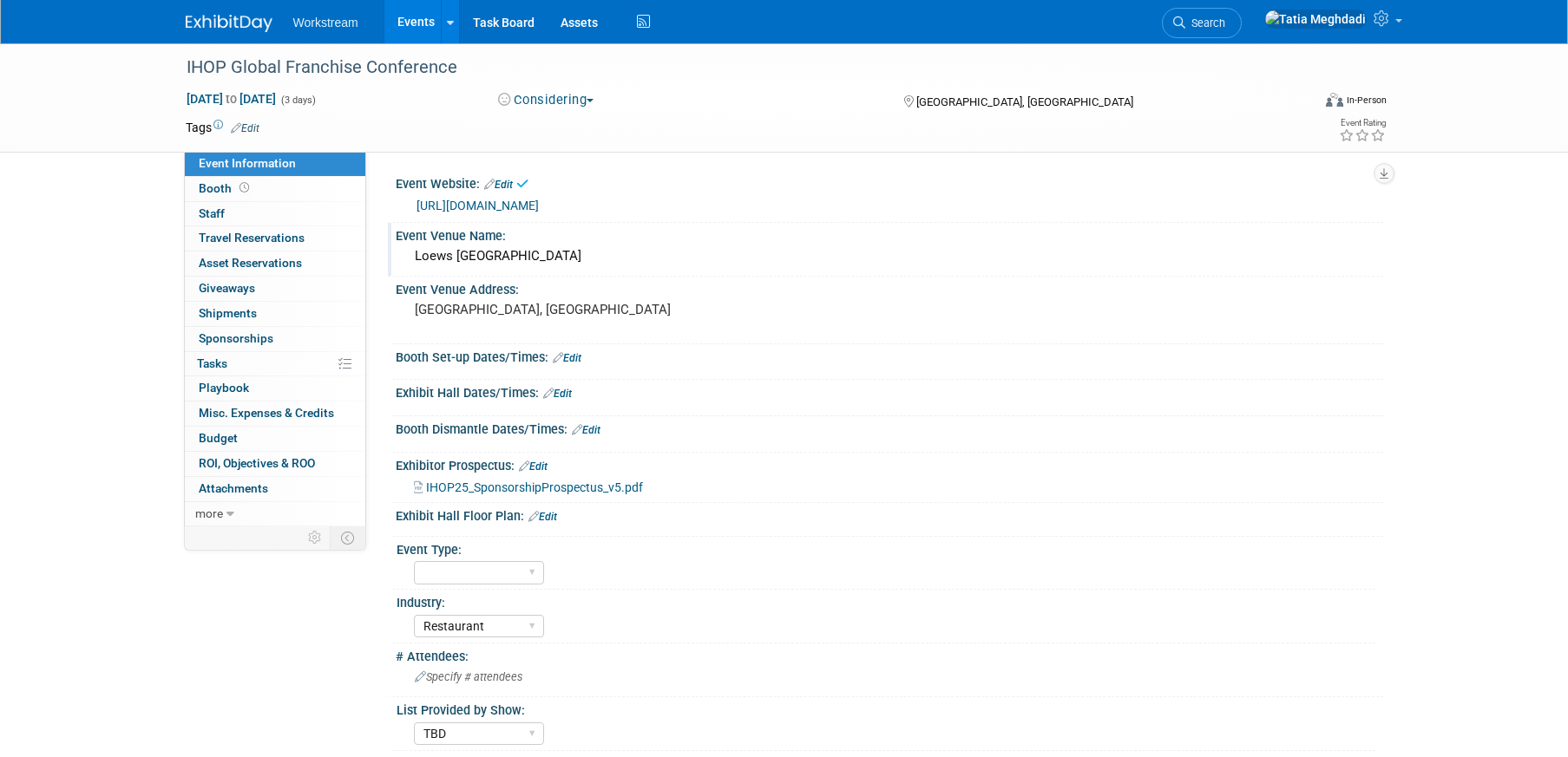
click at [987, 408] on div at bounding box center [889, 407] width 961 height 5
